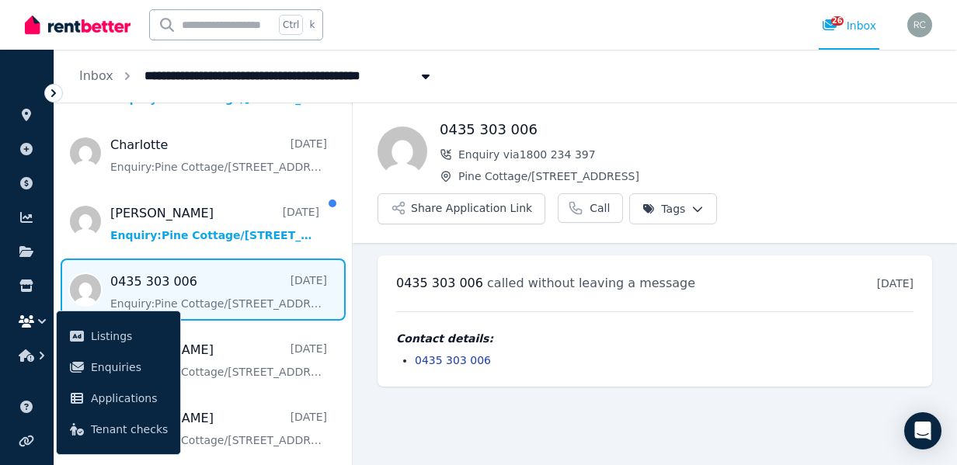
scroll to position [123, 0]
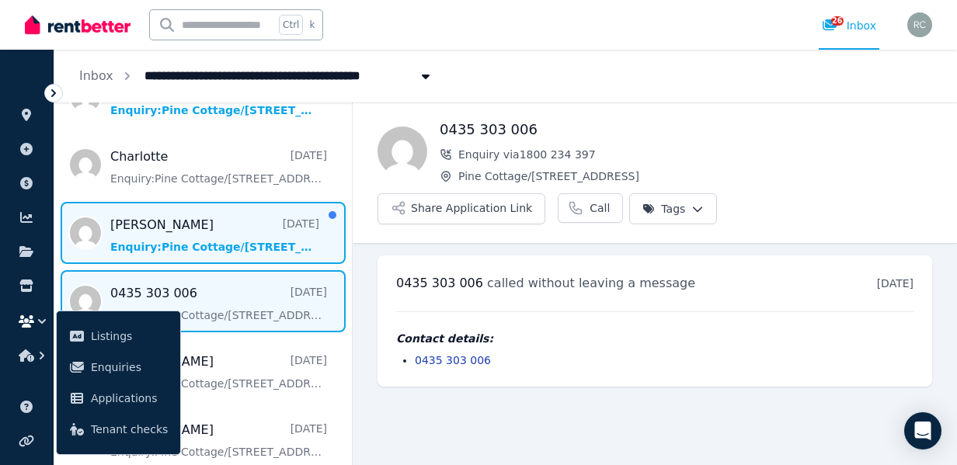
click at [186, 237] on span "Message list" at bounding box center [202, 233] width 297 height 62
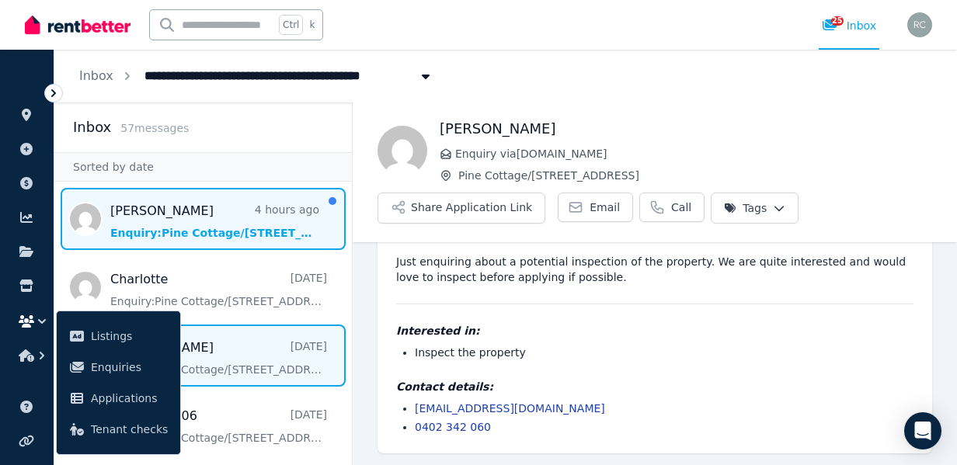
click at [157, 224] on span "Message list" at bounding box center [202, 219] width 297 height 62
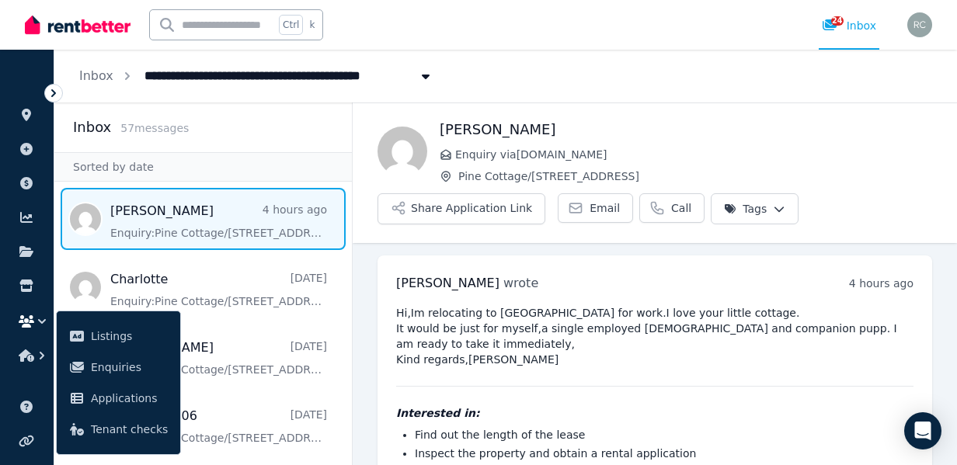
scroll to position [101, 0]
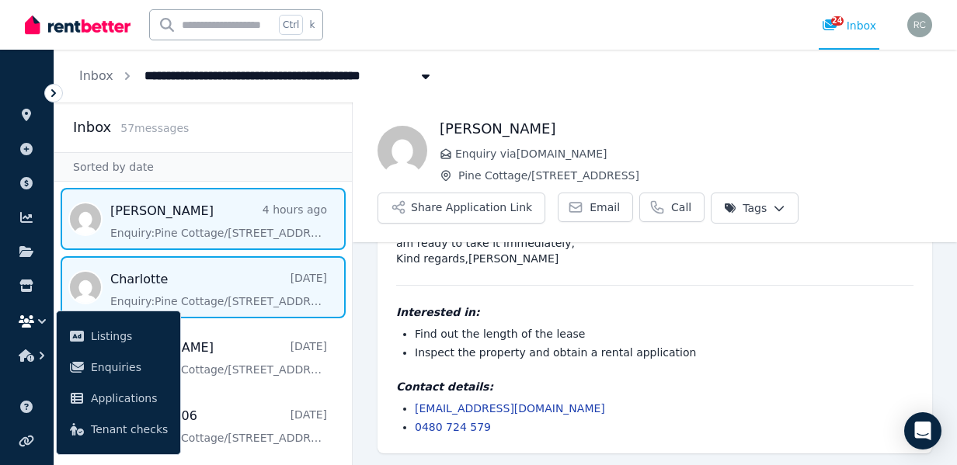
click at [196, 307] on span "Message list" at bounding box center [202, 287] width 297 height 62
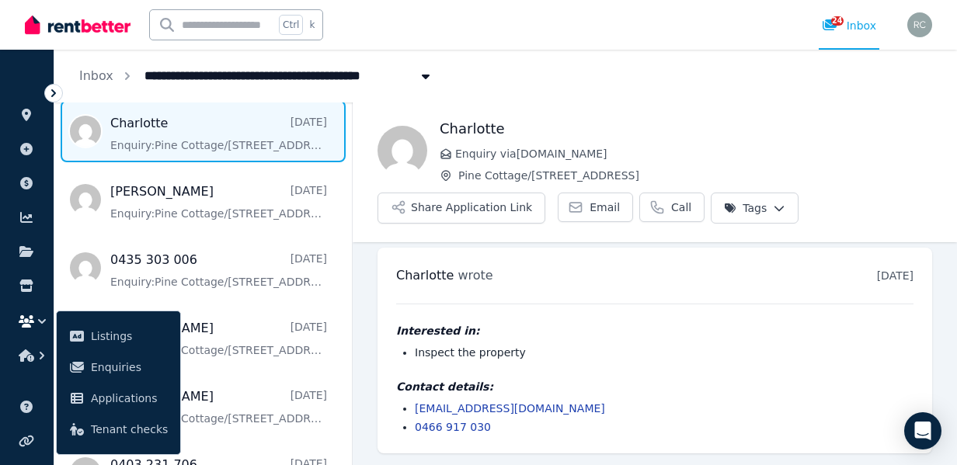
scroll to position [140, 0]
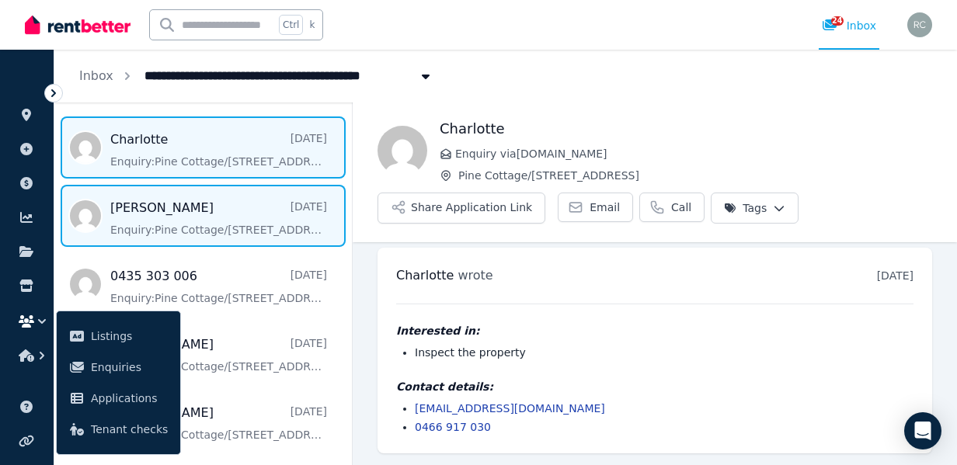
click at [234, 218] on span "Message list" at bounding box center [202, 216] width 297 height 62
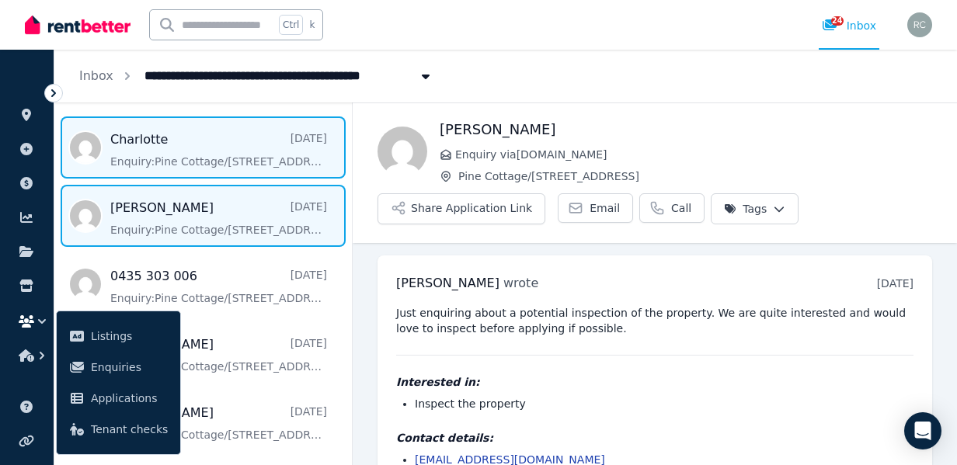
click at [188, 164] on span "Message list" at bounding box center [202, 147] width 297 height 62
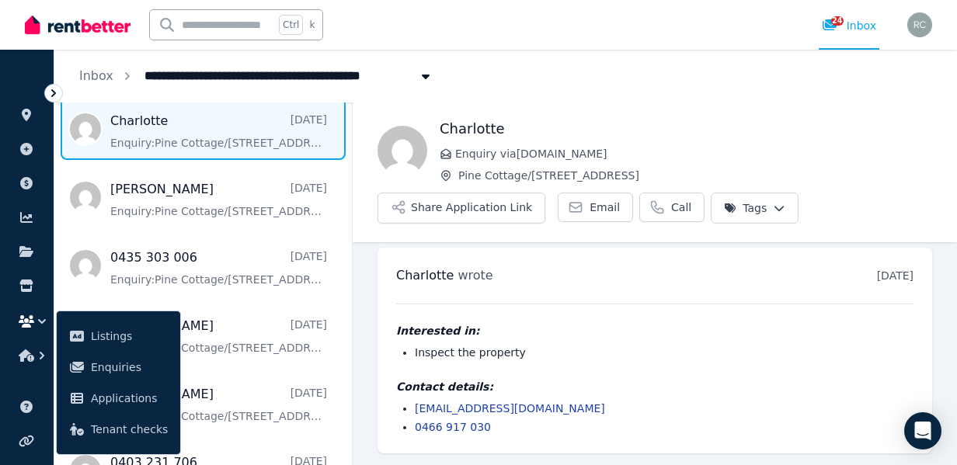
scroll to position [137, 0]
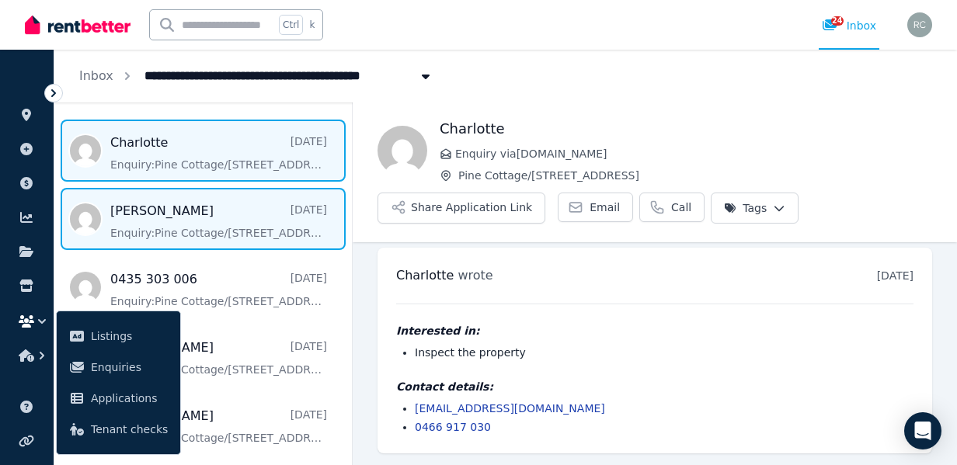
click at [154, 215] on span "Message list" at bounding box center [202, 219] width 297 height 62
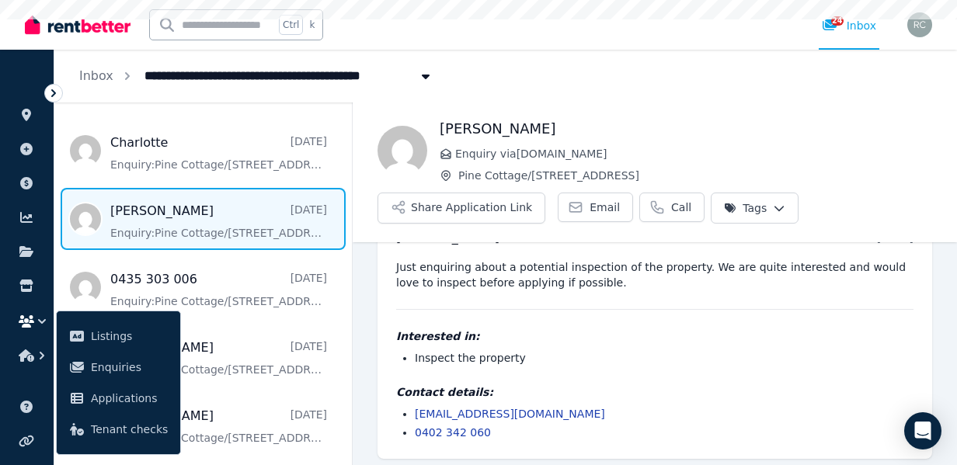
scroll to position [51, 0]
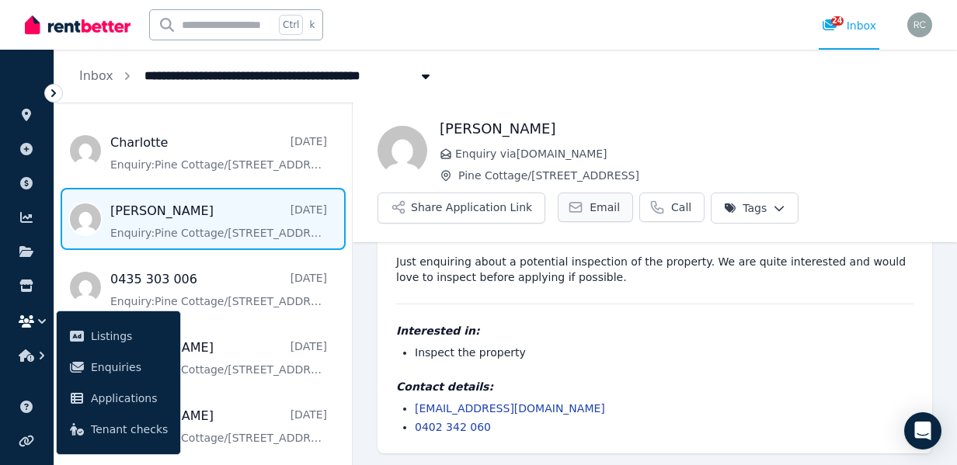
click at [589, 214] on span "Email" at bounding box center [604, 208] width 30 height 16
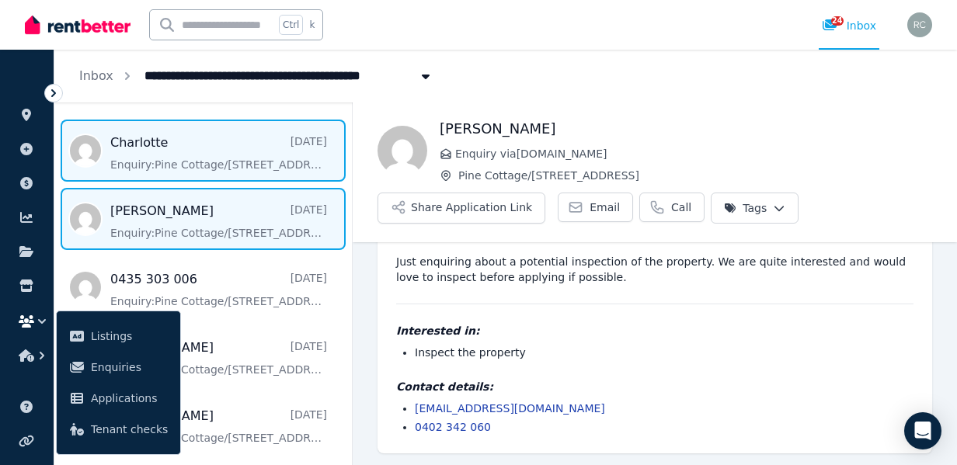
click at [149, 148] on span "Message list" at bounding box center [202, 151] width 297 height 62
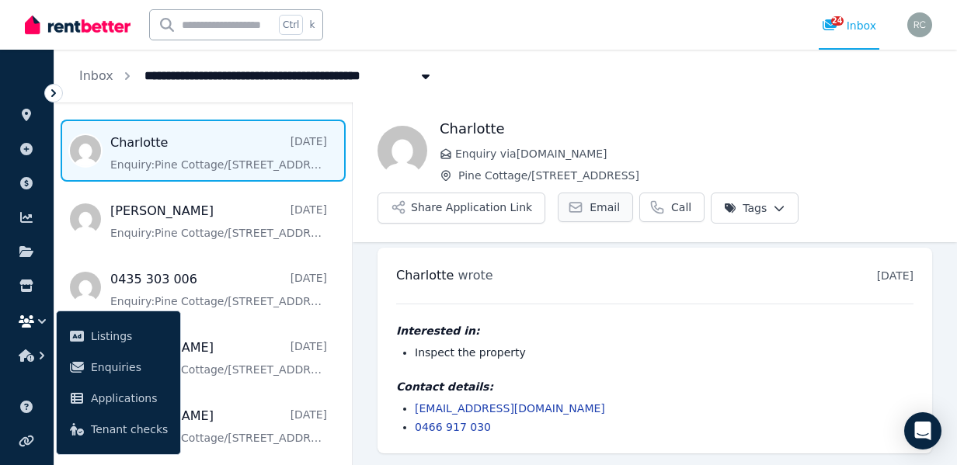
click at [601, 210] on span "Email" at bounding box center [604, 208] width 30 height 16
